Goal: Check status: Check status

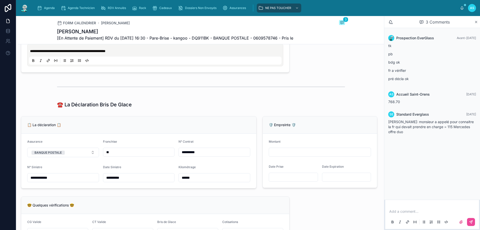
scroll to position [275, 0]
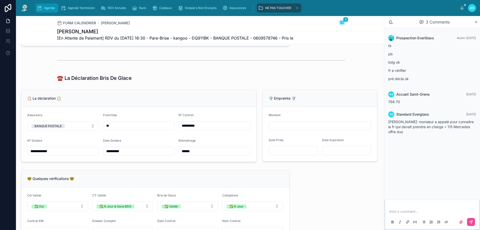
click at [38, 8] on icon "scrollable content" at bounding box center [39, 8] width 5 height 5
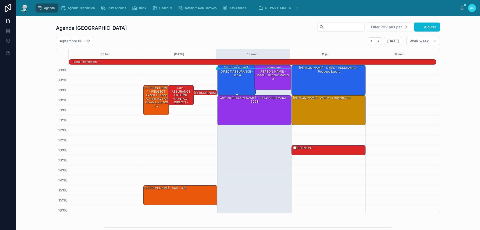
click at [224, 89] on div "[PERSON_NAME] - DIRECT ASSURANCE - Clio 4" at bounding box center [237, 79] width 37 height 29
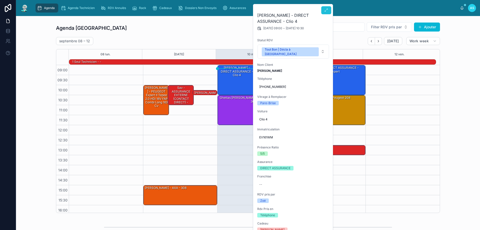
click at [327, 12] on icon at bounding box center [326, 10] width 4 height 4
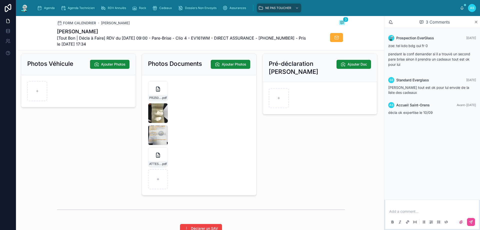
scroll to position [700, 0]
